Goal: Navigation & Orientation: Find specific page/section

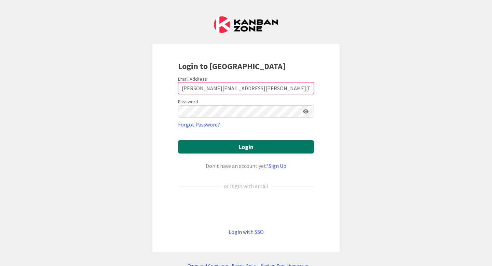
click at [244, 149] on button "Login" at bounding box center [246, 146] width 136 height 13
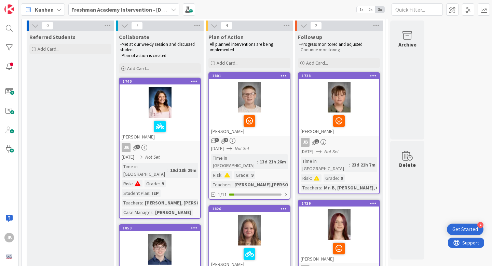
click at [133, 100] on div at bounding box center [160, 102] width 81 height 31
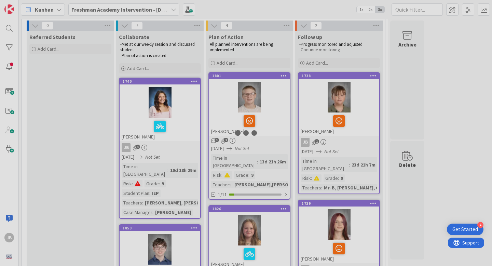
click at [133, 100] on div at bounding box center [246, 133] width 492 height 266
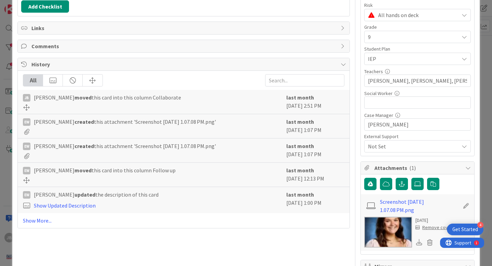
scroll to position [120, 0]
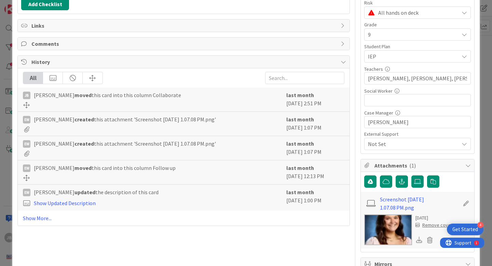
click at [124, 41] on span "Comments" at bounding box center [184, 44] width 306 height 8
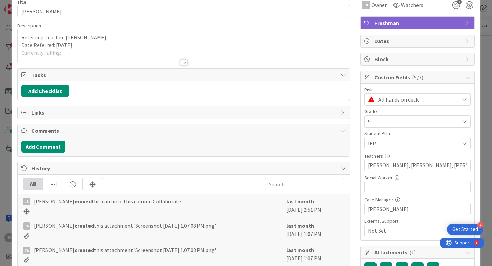
scroll to position [32, 0]
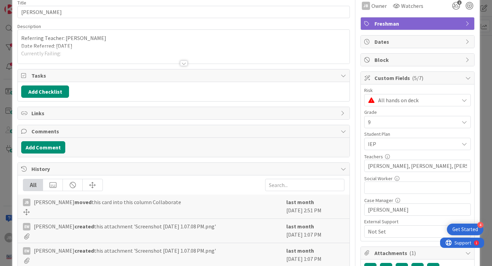
click at [186, 63] on div at bounding box center [184, 62] width 8 height 5
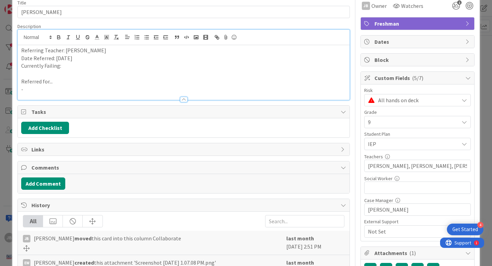
click at [31, 88] on p "-" at bounding box center [183, 89] width 325 height 8
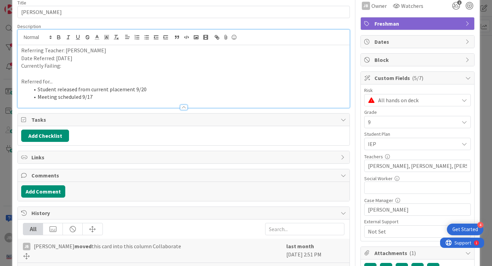
click at [172, 117] on span "Tasks" at bounding box center [184, 119] width 306 height 8
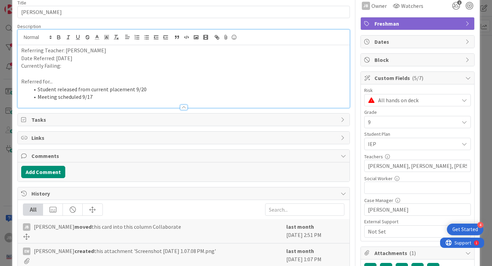
scroll to position [0, 0]
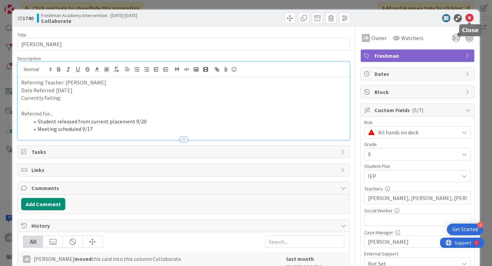
click at [470, 14] on icon at bounding box center [469, 18] width 8 height 8
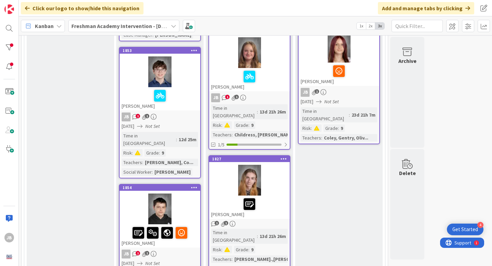
click at [126, 58] on div at bounding box center [160, 71] width 81 height 31
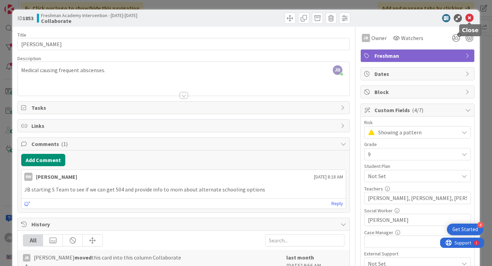
click at [472, 18] on icon at bounding box center [469, 18] width 8 height 8
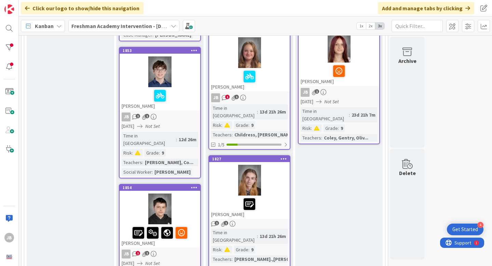
scroll to position [380, 0]
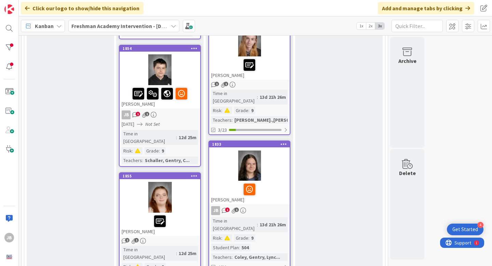
click at [125, 54] on div at bounding box center [160, 69] width 81 height 31
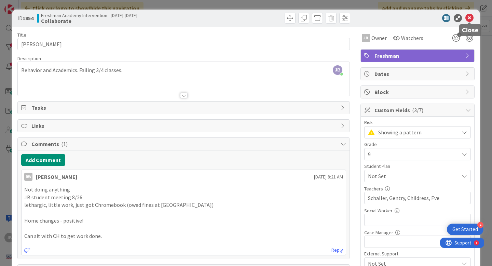
click at [470, 15] on icon at bounding box center [469, 18] width 8 height 8
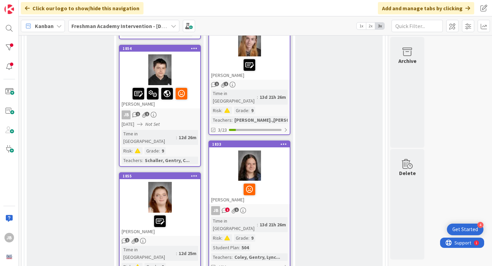
click at [131, 182] on div at bounding box center [160, 197] width 81 height 31
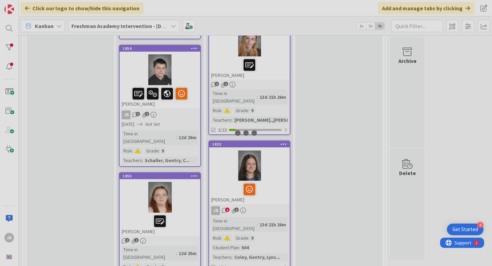
click at [131, 161] on div at bounding box center [246, 133] width 492 height 266
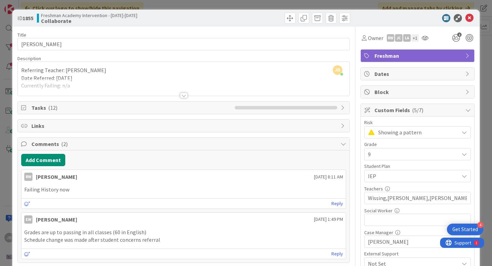
click at [183, 94] on div at bounding box center [184, 95] width 8 height 5
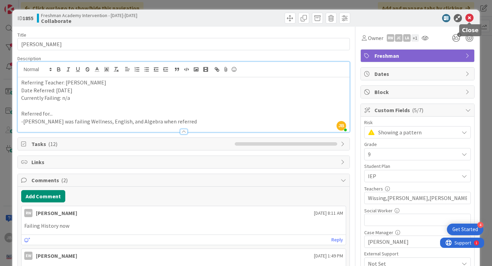
click at [468, 18] on icon at bounding box center [469, 18] width 8 height 8
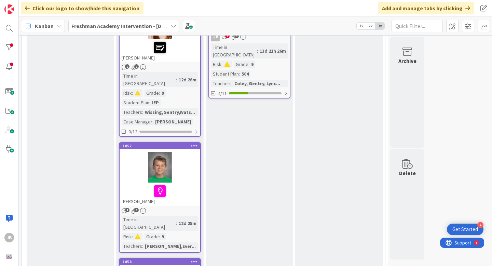
click at [129, 143] on div "1857 Conway Pannell" at bounding box center [160, 174] width 81 height 63
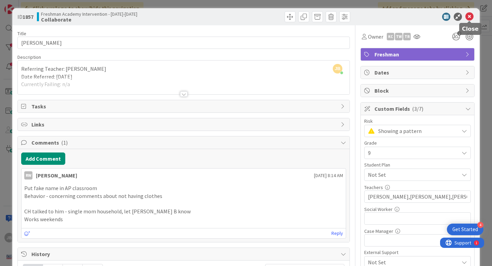
click at [466, 15] on icon at bounding box center [469, 17] width 8 height 8
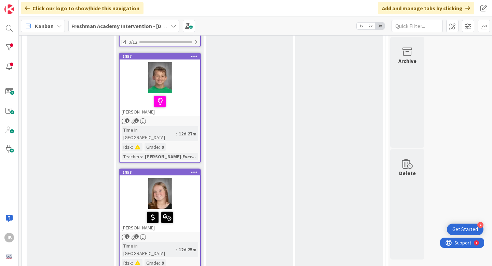
click at [143, 178] on div at bounding box center [160, 193] width 81 height 31
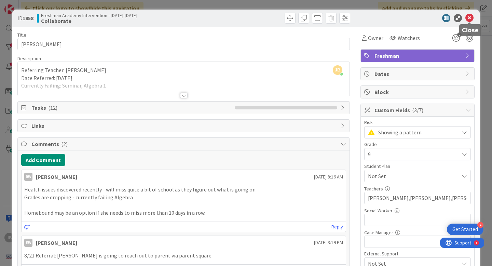
click at [468, 17] on icon at bounding box center [469, 18] width 8 height 8
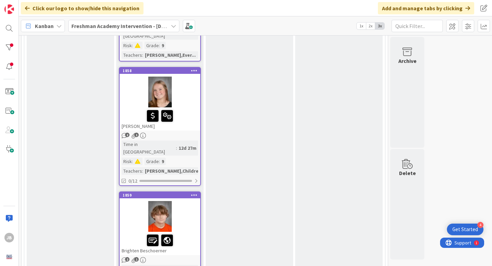
click at [127, 201] on div at bounding box center [160, 216] width 81 height 31
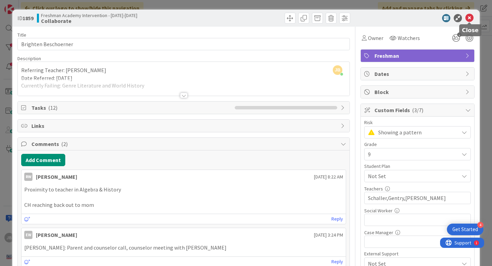
click at [469, 18] on icon at bounding box center [469, 18] width 8 height 8
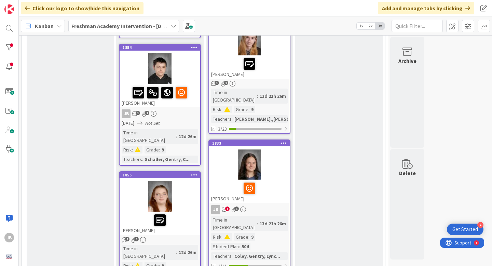
click at [220, 149] on div at bounding box center [249, 164] width 81 height 31
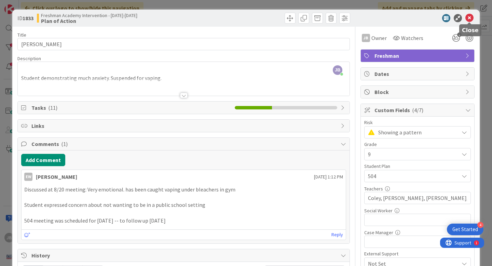
click at [470, 17] on icon at bounding box center [469, 18] width 8 height 8
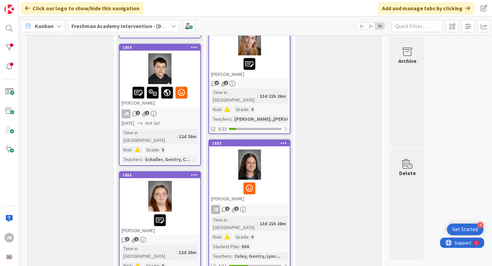
click at [280, 81] on div "1 1" at bounding box center [249, 84] width 81 height 6
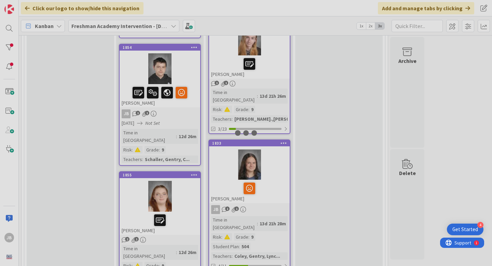
click at [280, 66] on div at bounding box center [246, 133] width 492 height 266
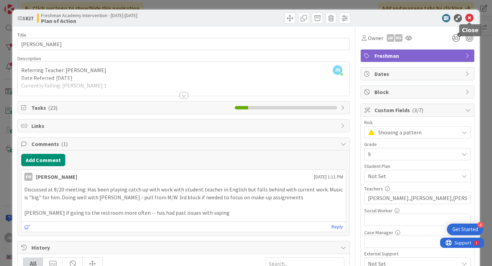
click at [470, 16] on icon at bounding box center [469, 18] width 8 height 8
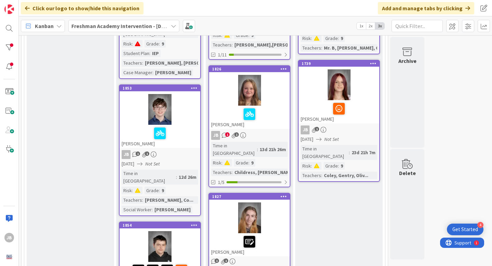
click at [279, 67] on div "1826 Reagan Acuff" at bounding box center [249, 97] width 81 height 63
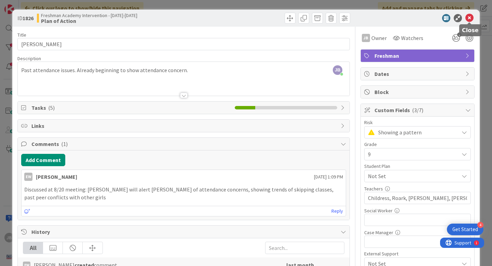
click at [470, 18] on icon at bounding box center [469, 18] width 8 height 8
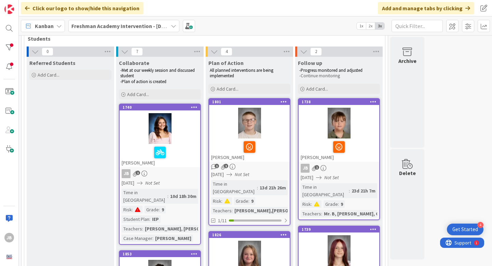
scroll to position [37, 0]
click at [274, 135] on div at bounding box center [249, 123] width 81 height 31
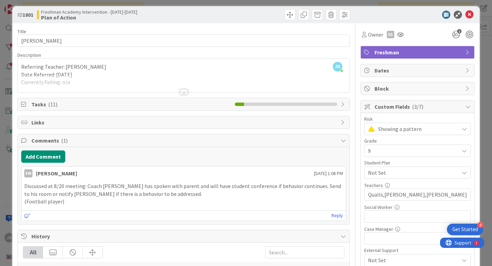
scroll to position [4, 0]
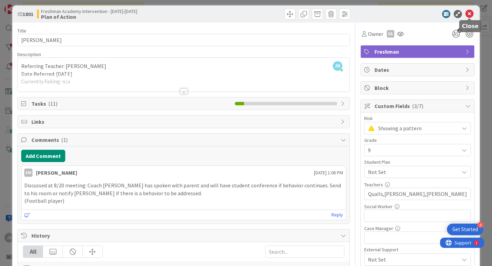
click at [466, 13] on icon at bounding box center [469, 14] width 8 height 8
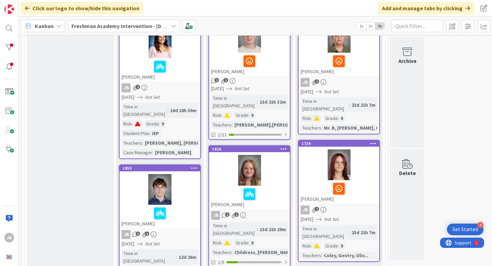
scroll to position [124, 0]
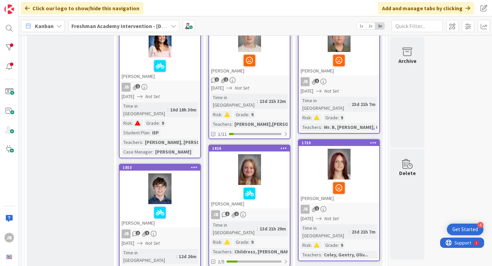
click at [309, 49] on div at bounding box center [339, 36] width 81 height 31
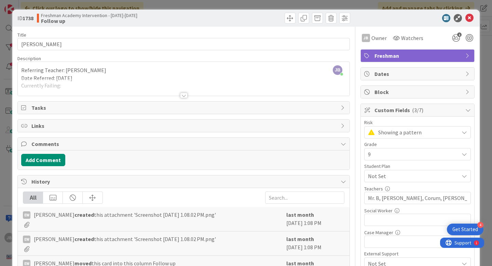
click at [183, 95] on div at bounding box center [184, 95] width 8 height 5
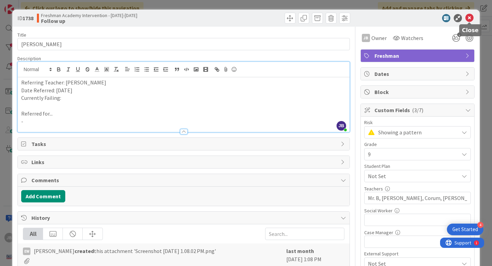
click at [470, 21] on icon at bounding box center [469, 18] width 8 height 8
